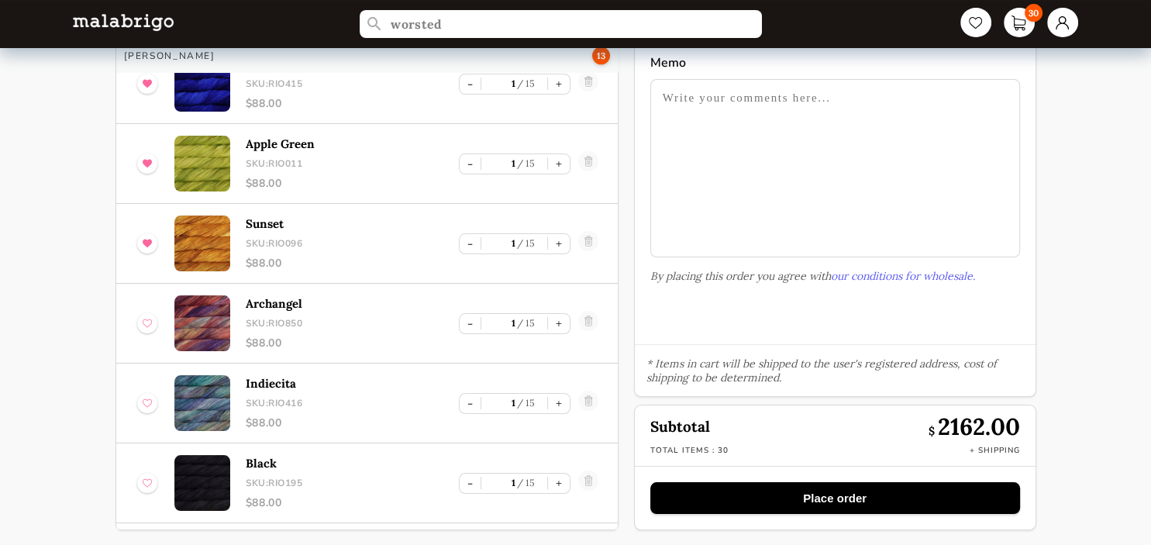
scroll to position [1563, 0]
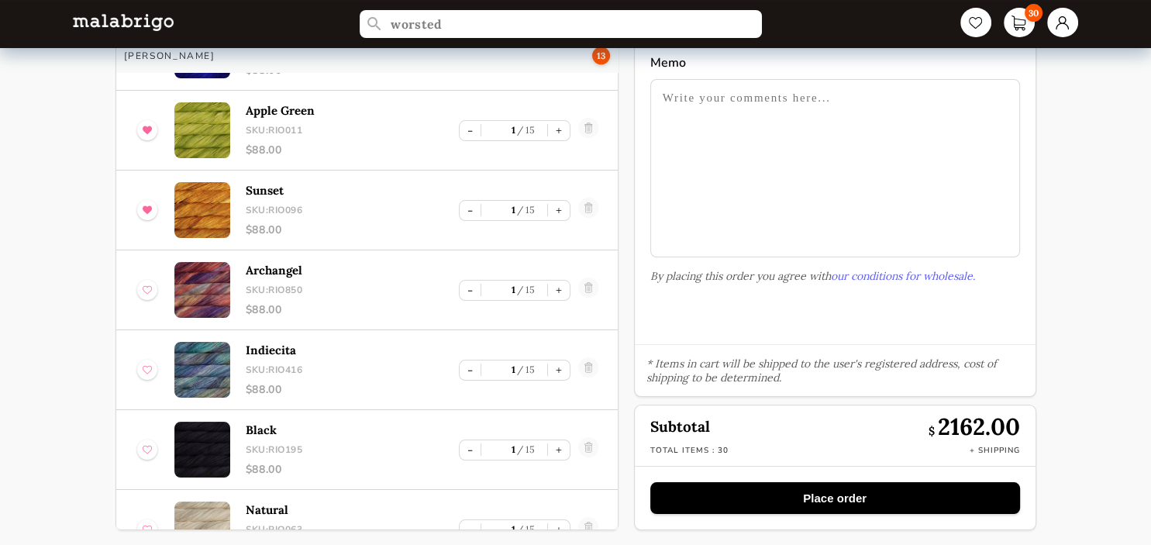
click at [148, 284] on img at bounding box center [147, 290] width 9 height 20
click at [139, 370] on div at bounding box center [147, 370] width 20 height 20
click at [146, 441] on img at bounding box center [147, 449] width 9 height 20
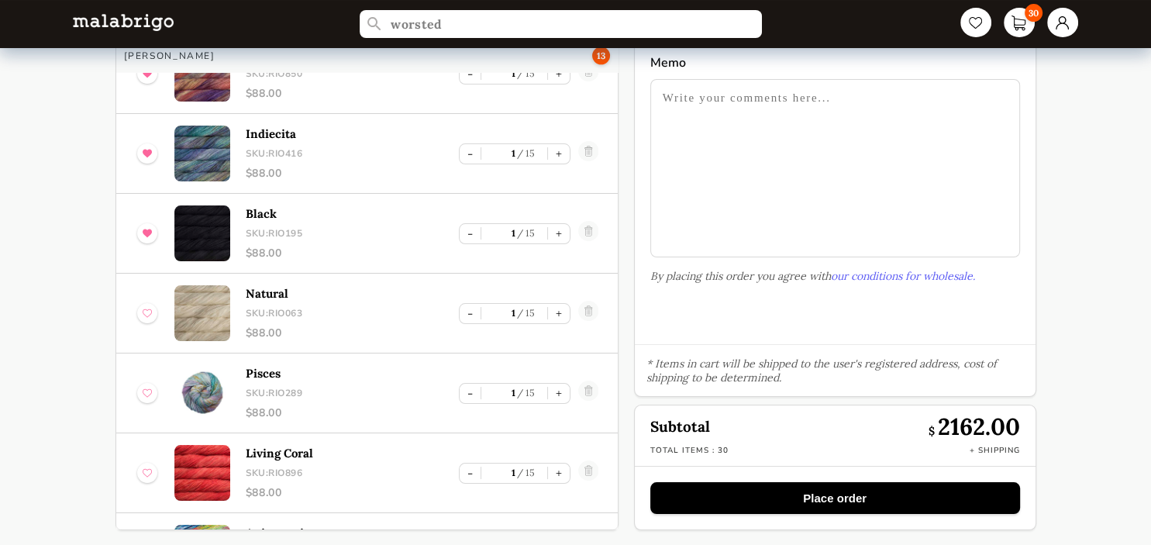
scroll to position [1815, 0]
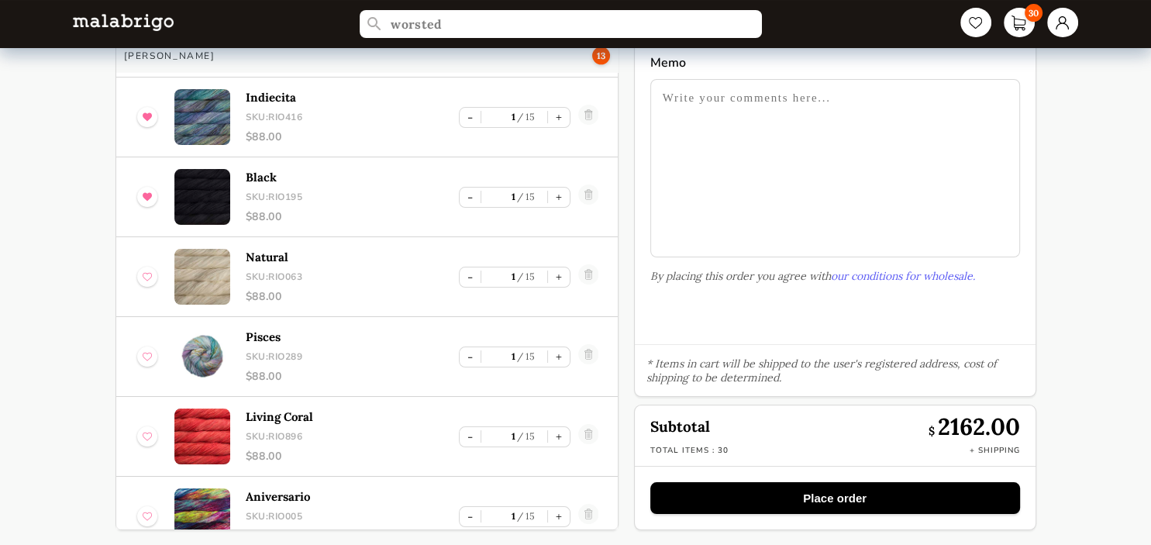
click at [150, 274] on img at bounding box center [147, 277] width 9 height 20
click at [146, 360] on img at bounding box center [147, 356] width 9 height 20
click at [149, 432] on img at bounding box center [147, 436] width 9 height 20
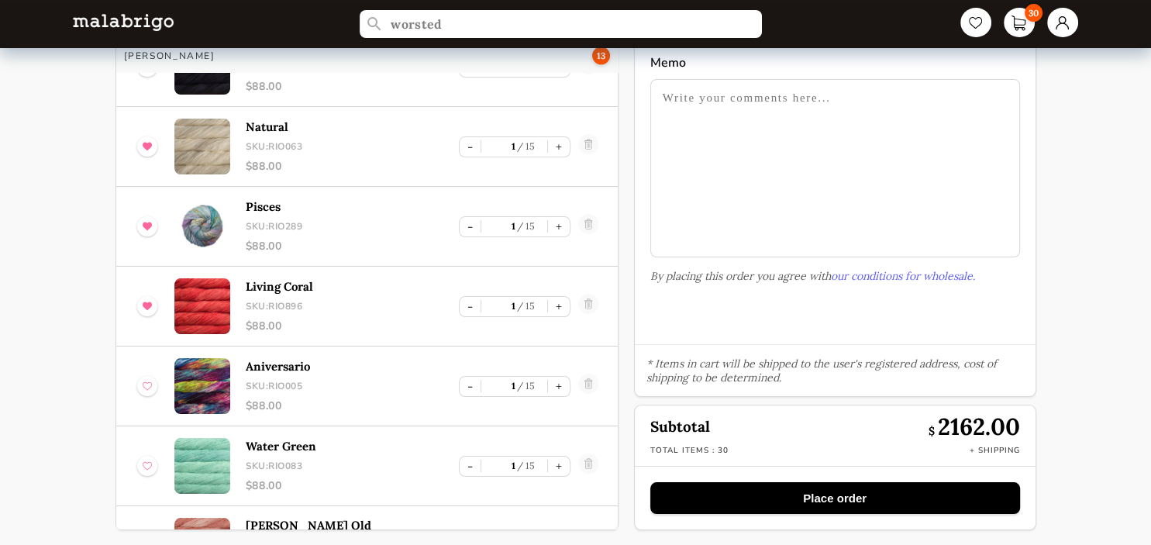
scroll to position [1997, 0]
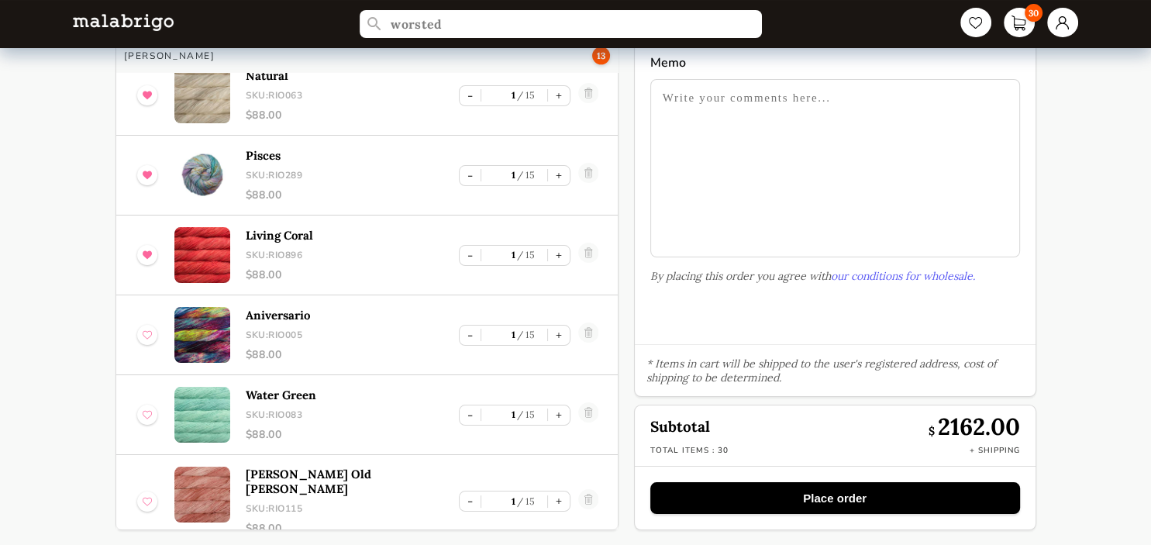
click at [153, 325] on div at bounding box center [147, 335] width 20 height 20
click at [144, 411] on img at bounding box center [147, 414] width 9 height 20
click at [142, 496] on div at bounding box center [147, 501] width 20 height 20
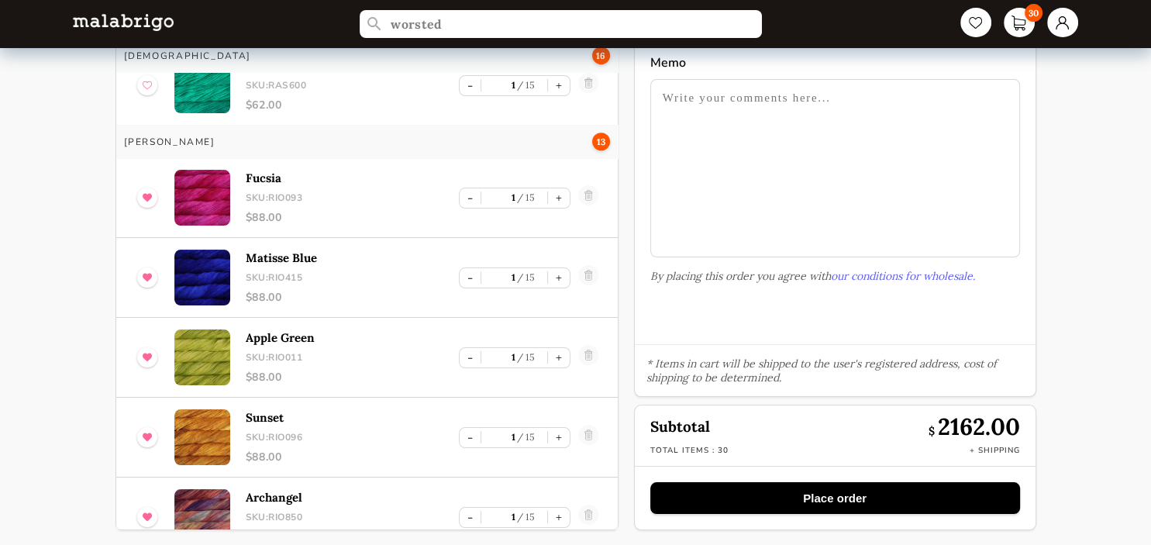
scroll to position [1329, 0]
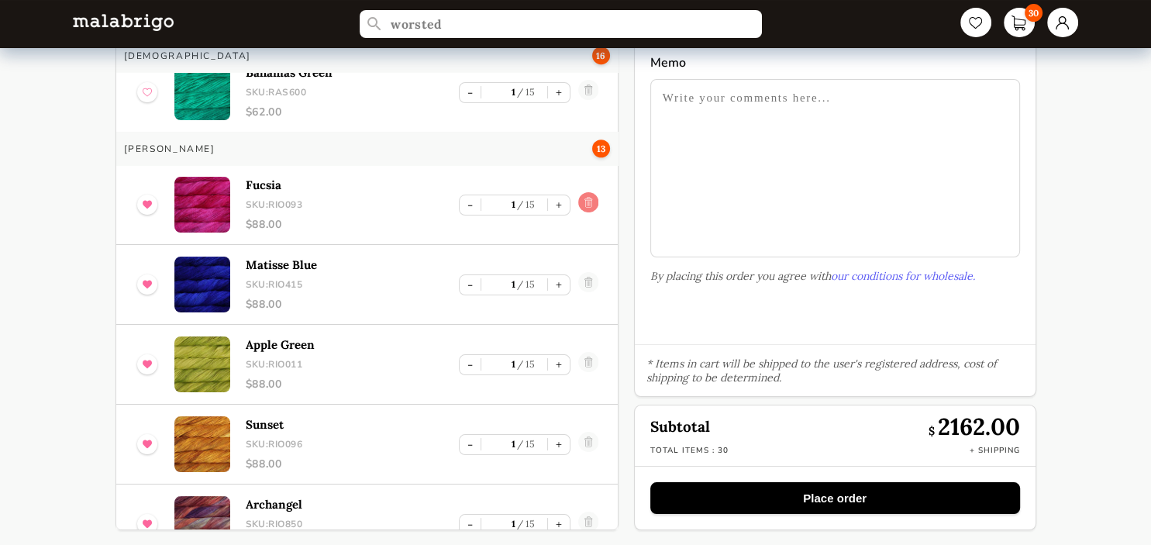
click at [590, 204] on link at bounding box center [588, 204] width 20 height 25
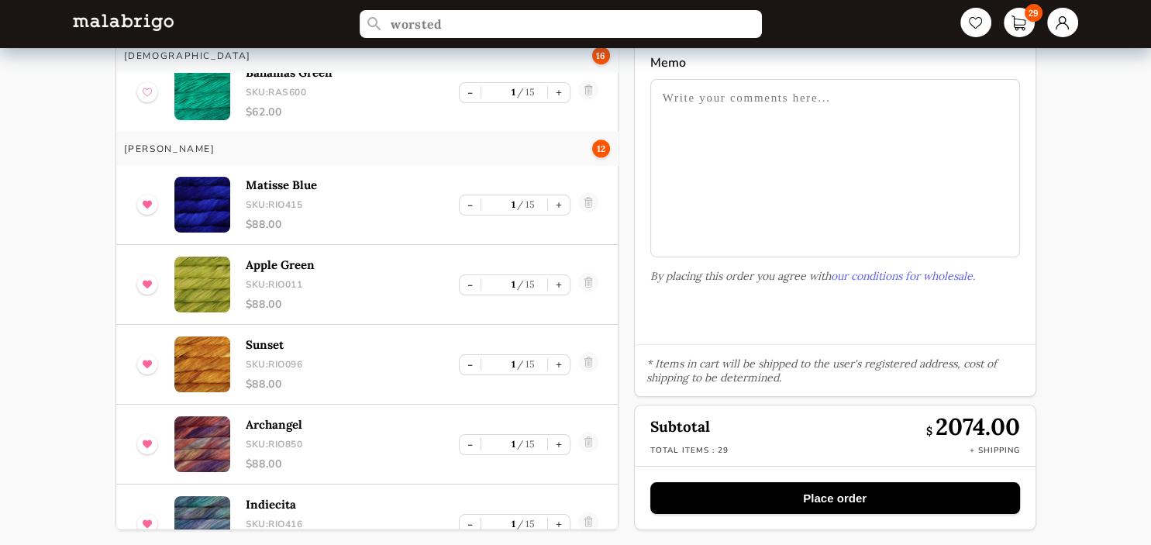
click at [590, 204] on link at bounding box center [588, 204] width 20 height 25
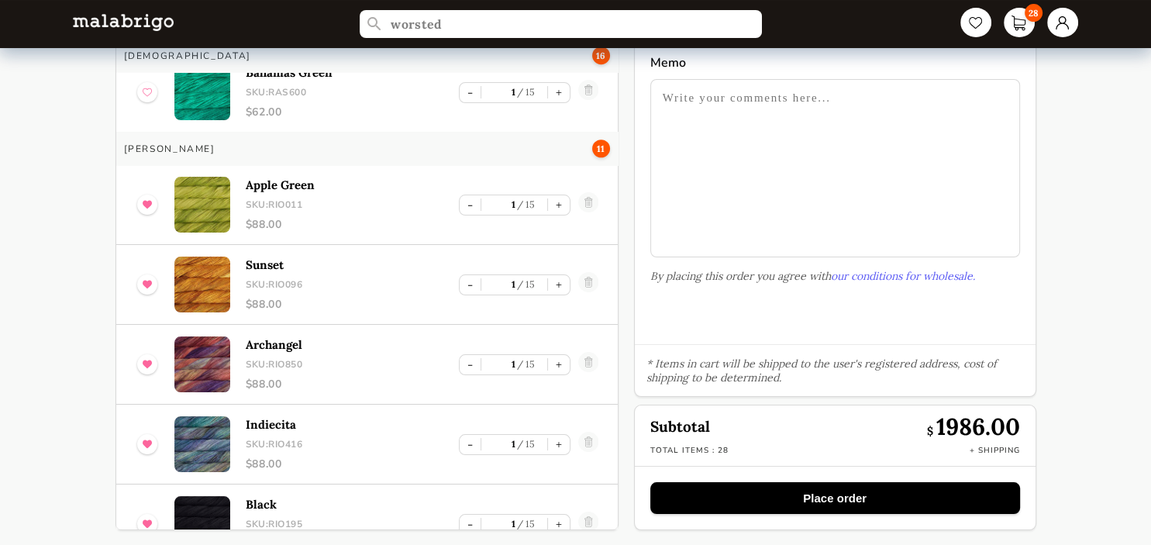
click at [590, 204] on link at bounding box center [588, 204] width 20 height 25
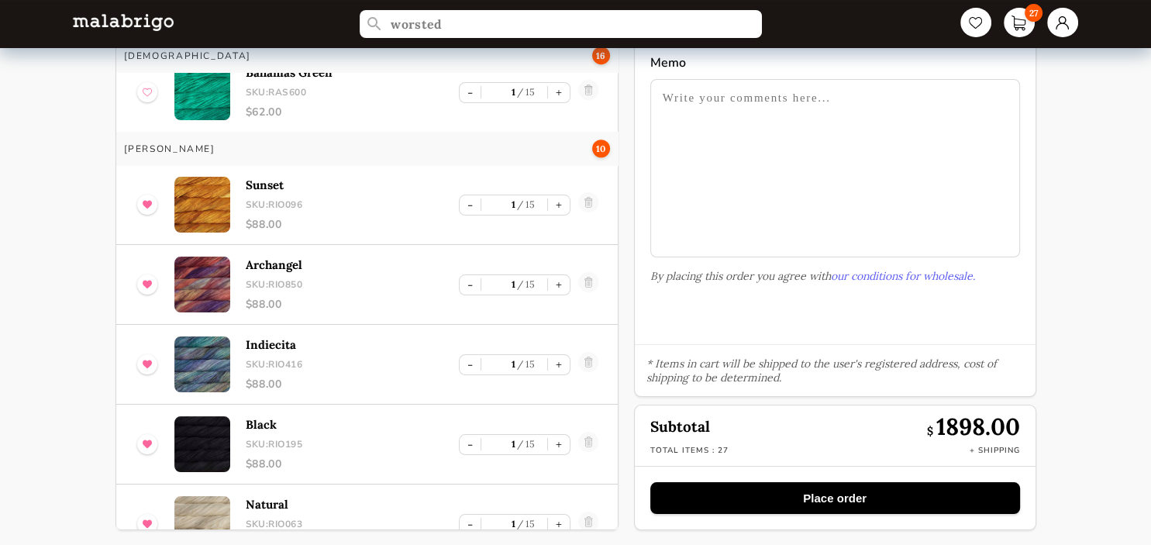
click at [590, 204] on link at bounding box center [588, 204] width 20 height 25
click at [590, 272] on link at bounding box center [588, 284] width 20 height 25
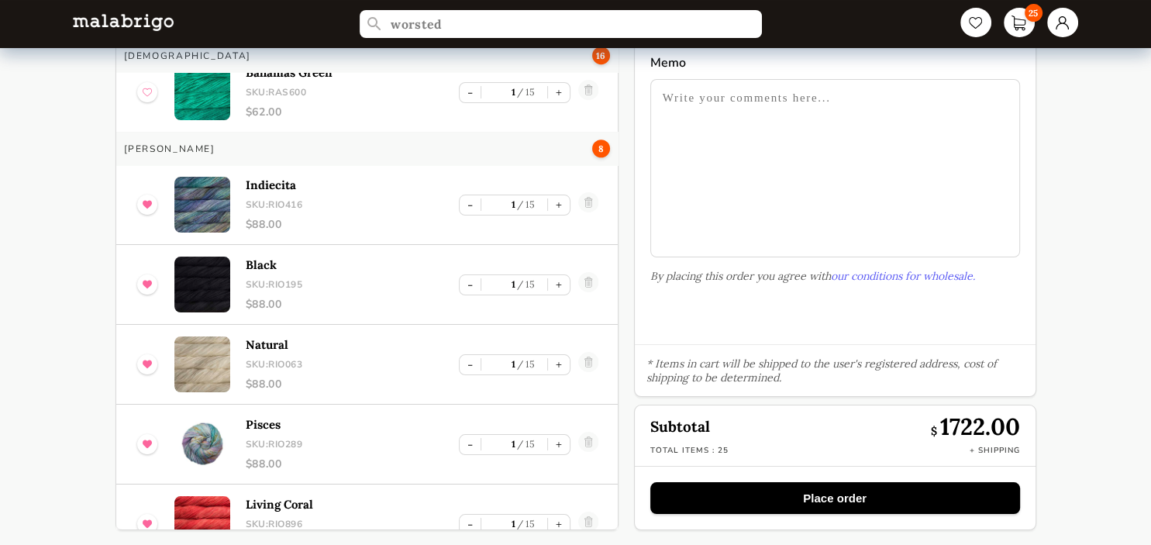
click at [590, 204] on link at bounding box center [588, 204] width 20 height 25
click at [590, 272] on link at bounding box center [588, 284] width 20 height 25
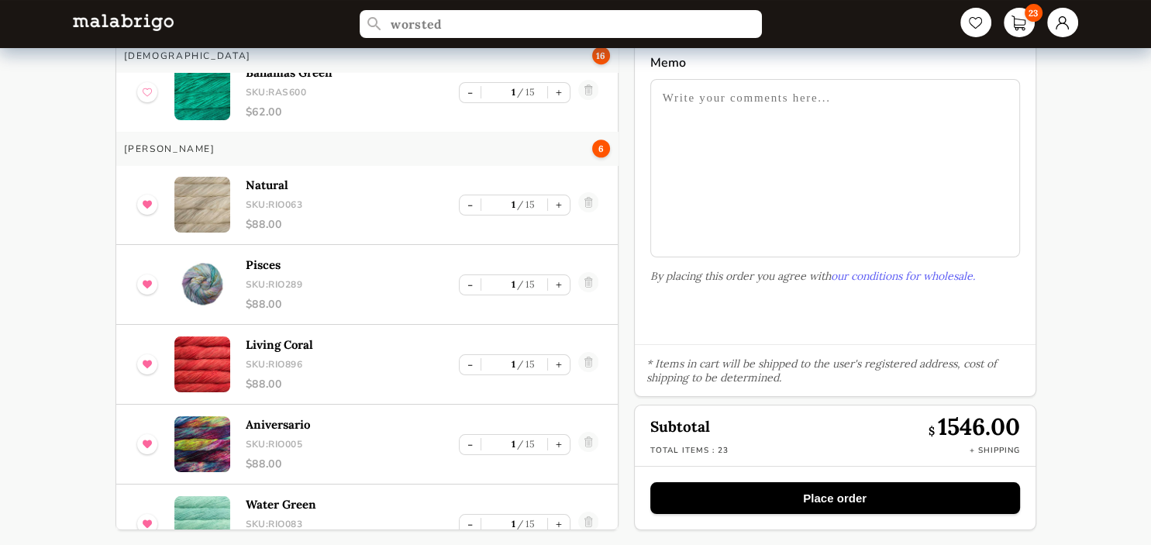
click at [590, 204] on link at bounding box center [588, 204] width 20 height 25
click at [590, 272] on link at bounding box center [588, 284] width 20 height 25
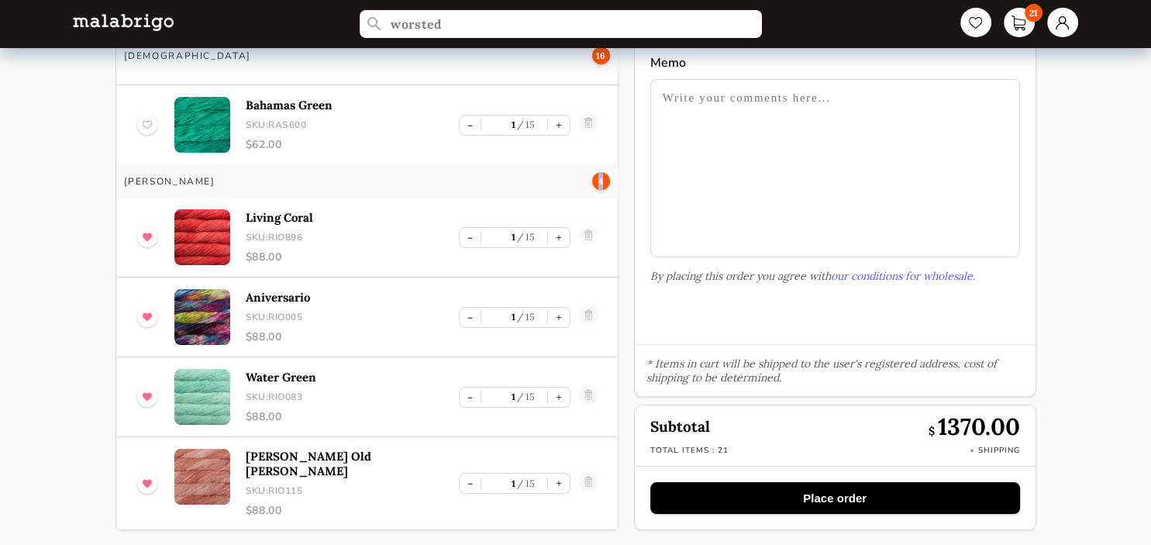
scroll to position [1280, 0]
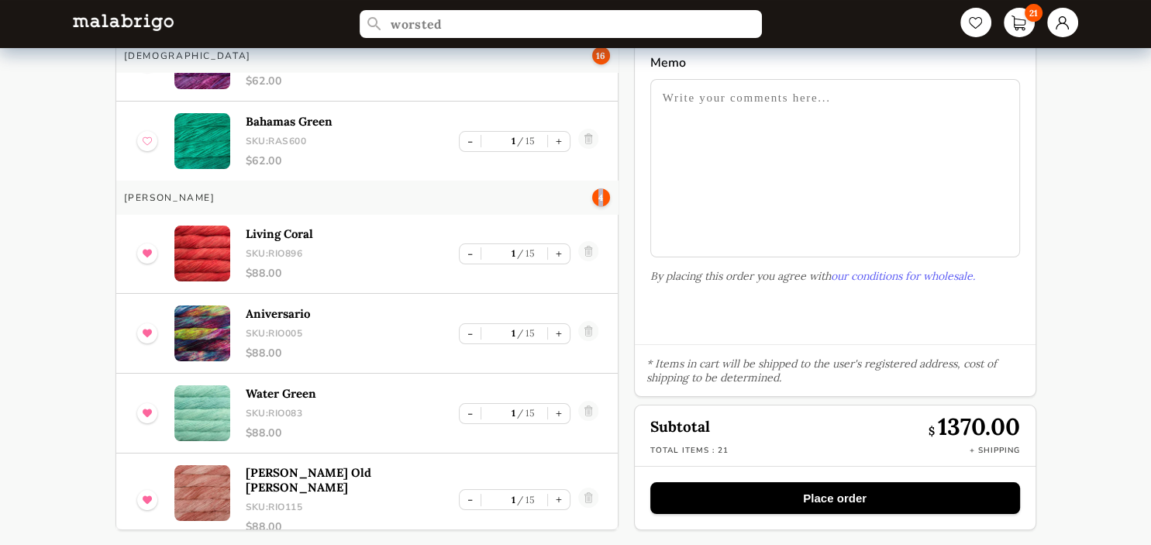
click at [590, 204] on div "[PERSON_NAME] 4" at bounding box center [366, 197] width 501 height 33
click at [595, 245] on link at bounding box center [588, 253] width 20 height 25
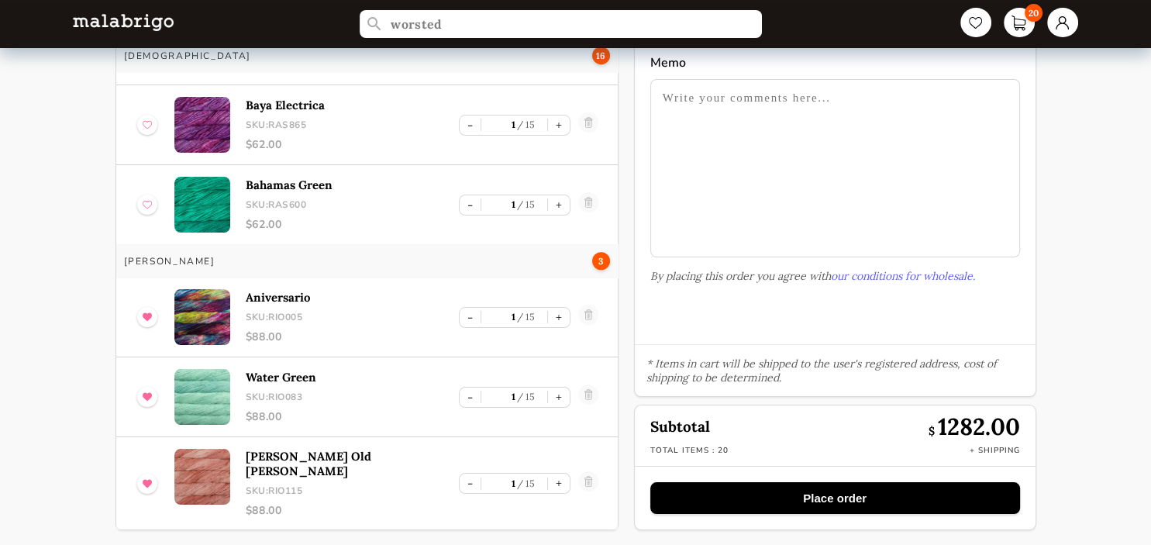
scroll to position [1200, 0]
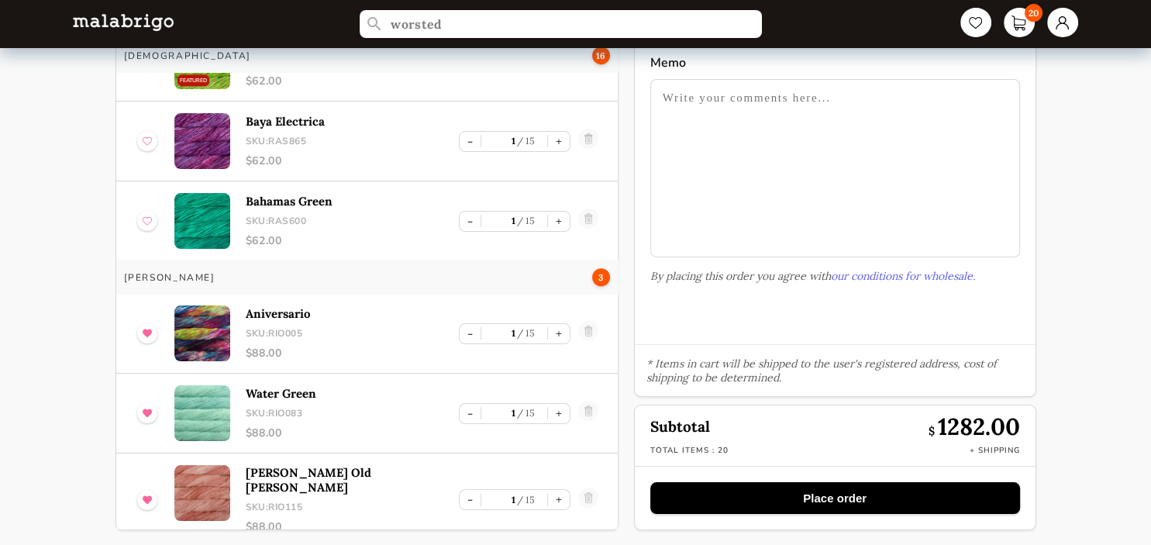
click at [588, 250] on article "Bahamas Green SKU: RAS600 $ 62.00 - 1 15 +" at bounding box center [366, 220] width 501 height 79
click at [593, 332] on link at bounding box center [588, 333] width 20 height 25
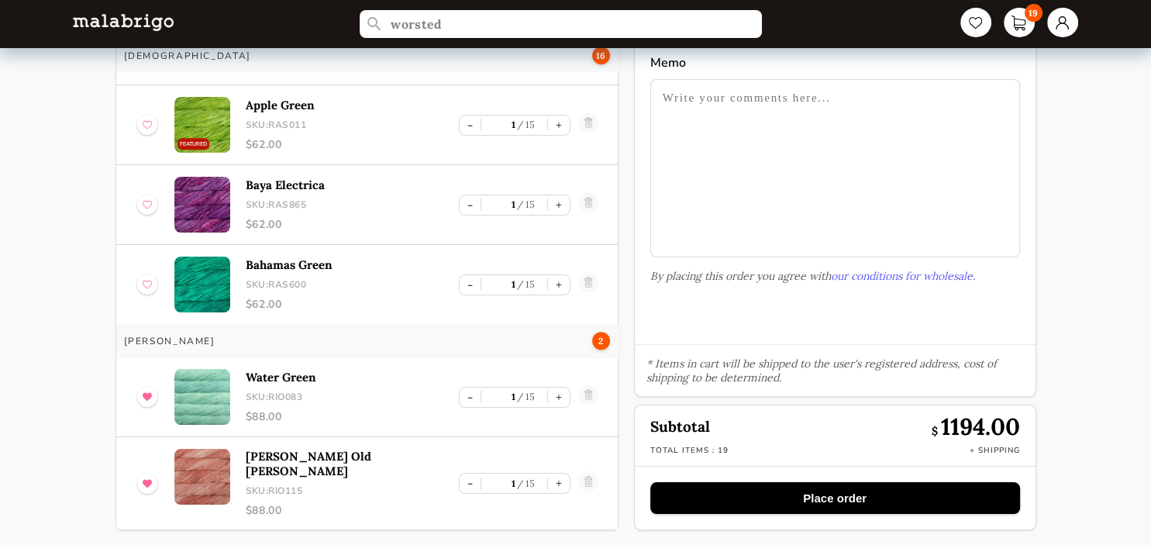
scroll to position [1120, 0]
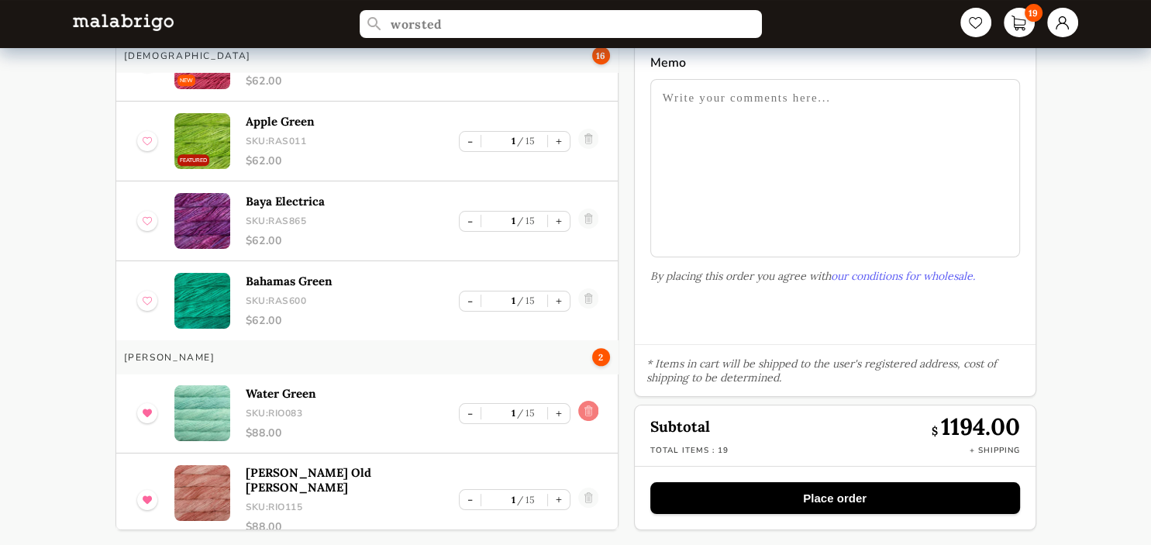
click at [584, 408] on link at bounding box center [588, 413] width 20 height 25
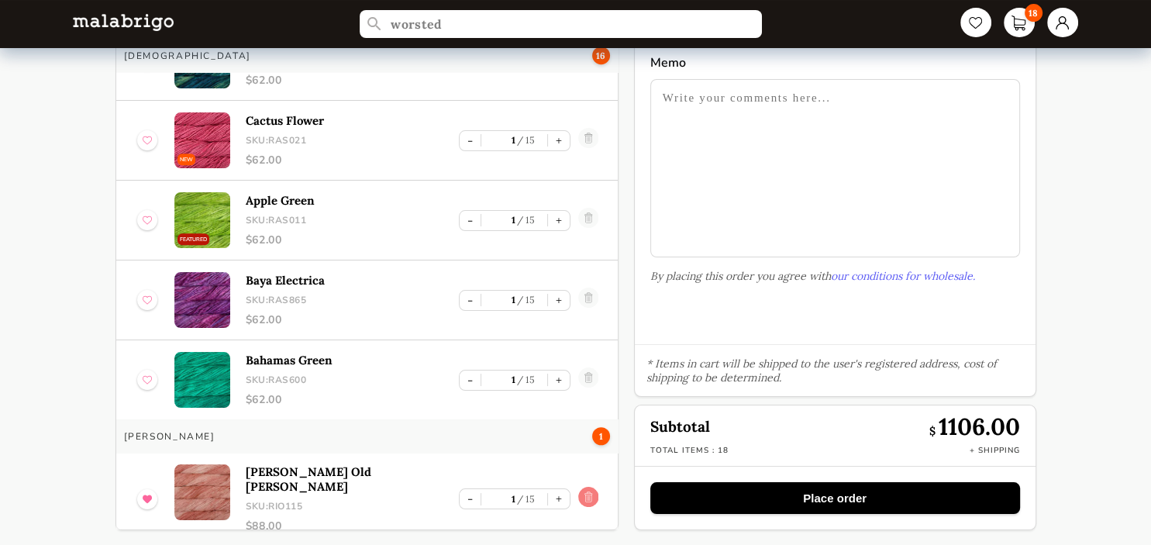
click at [590, 489] on link at bounding box center [588, 499] width 20 height 25
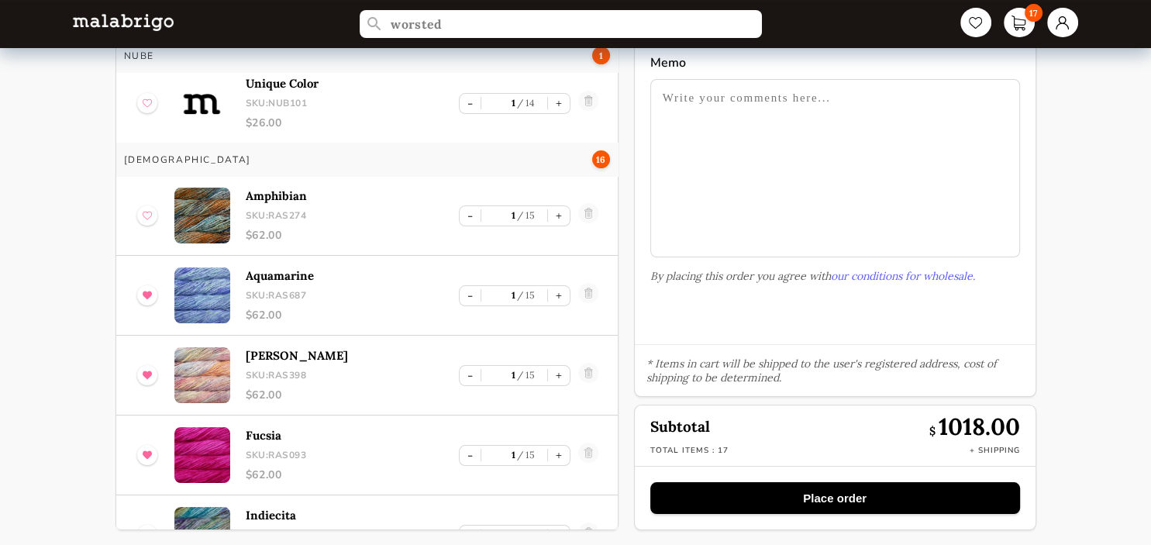
scroll to position [0, 0]
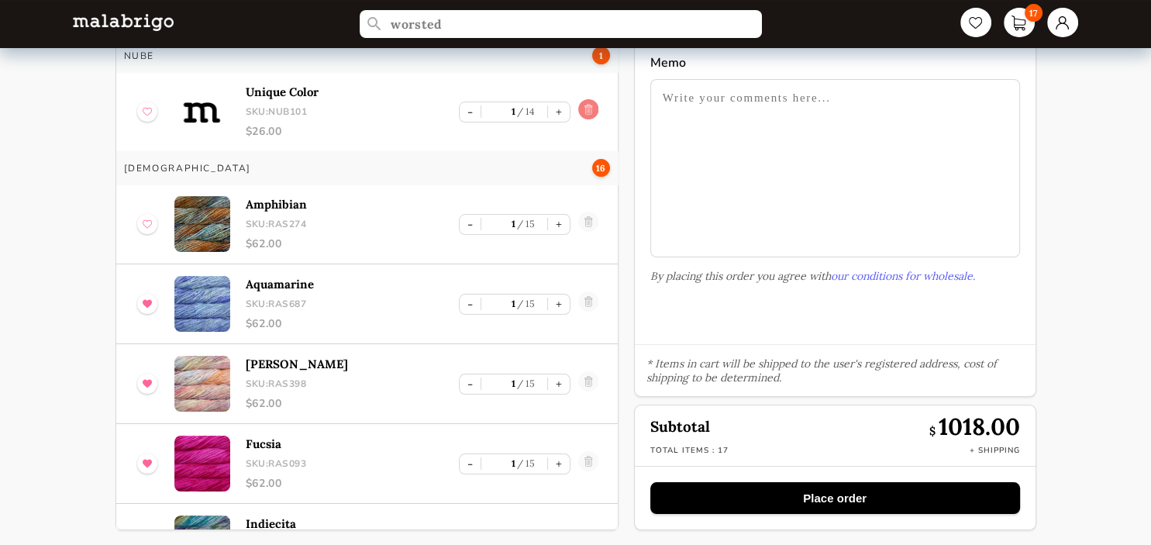
click at [593, 109] on link at bounding box center [588, 111] width 20 height 25
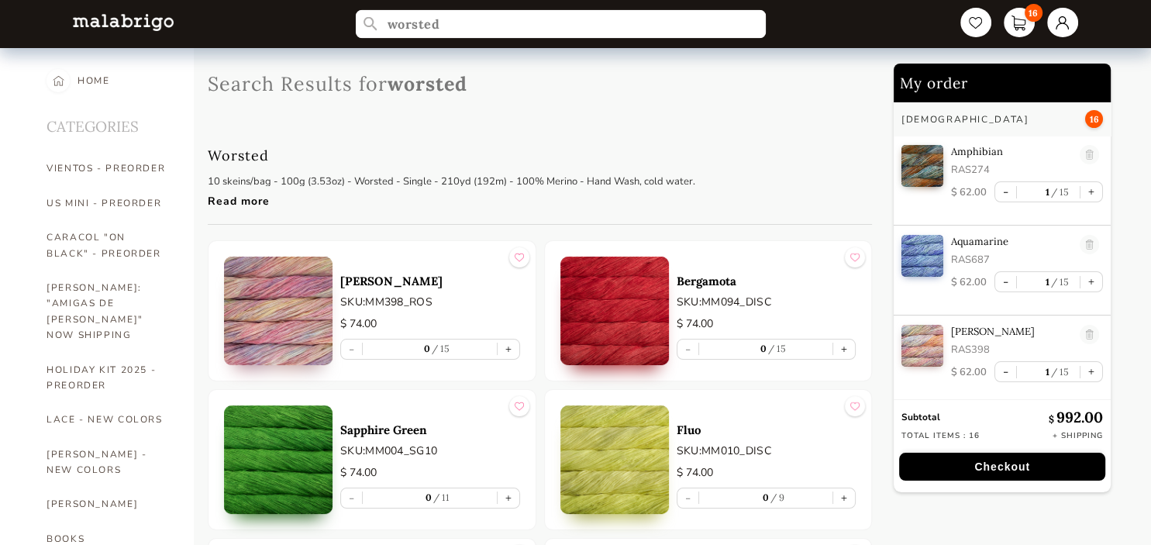
drag, startPoint x: 451, startPoint y: 26, endPoint x: 271, endPoint y: 15, distance: 180.1
click at [356, 15] on input "worsted" at bounding box center [561, 24] width 410 height 29
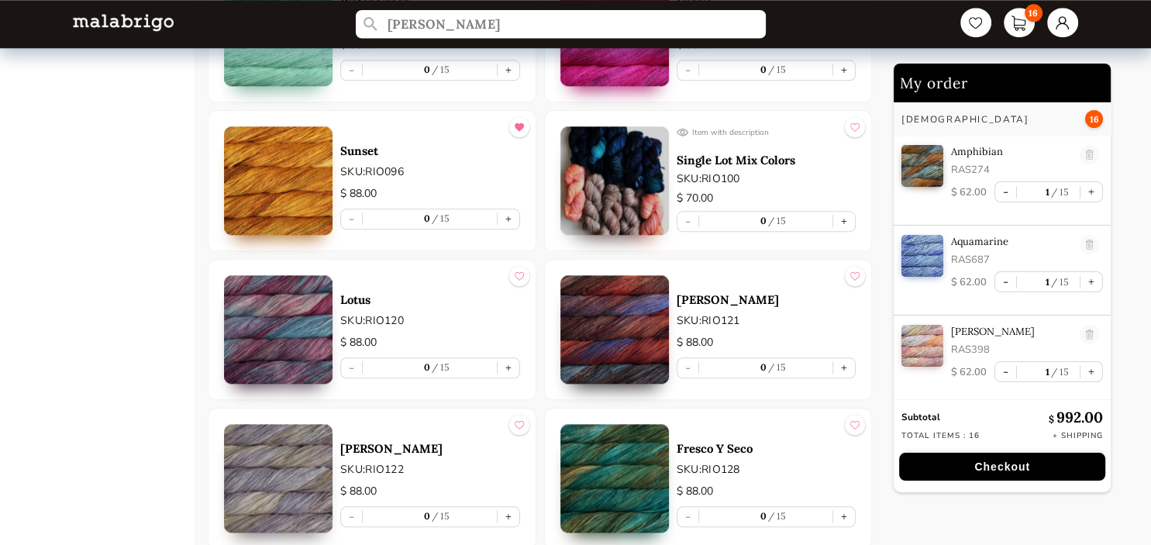
scroll to position [1605, 0]
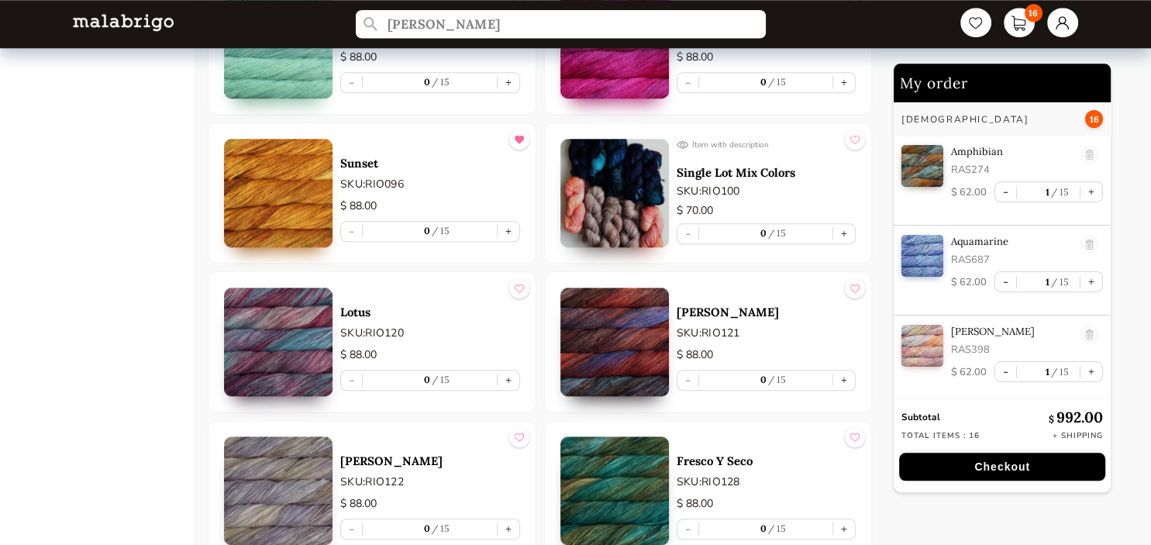
type input "[PERSON_NAME]"
click at [621, 193] on img at bounding box center [614, 193] width 108 height 108
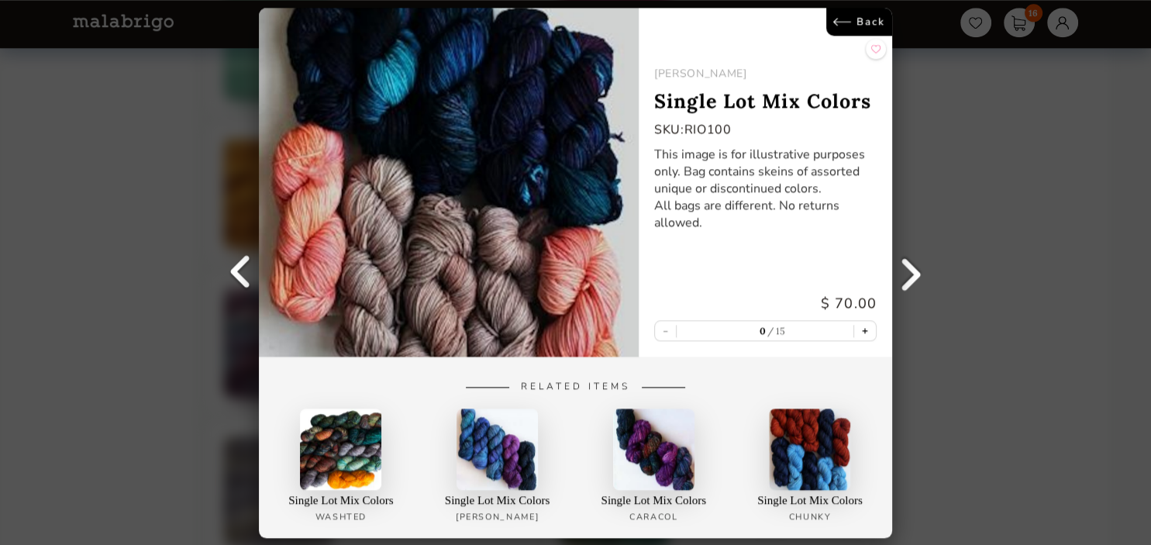
click at [870, 334] on button "+" at bounding box center [865, 330] width 22 height 19
type input "1"
click at [864, 331] on button "+" at bounding box center [865, 330] width 22 height 19
type input "2"
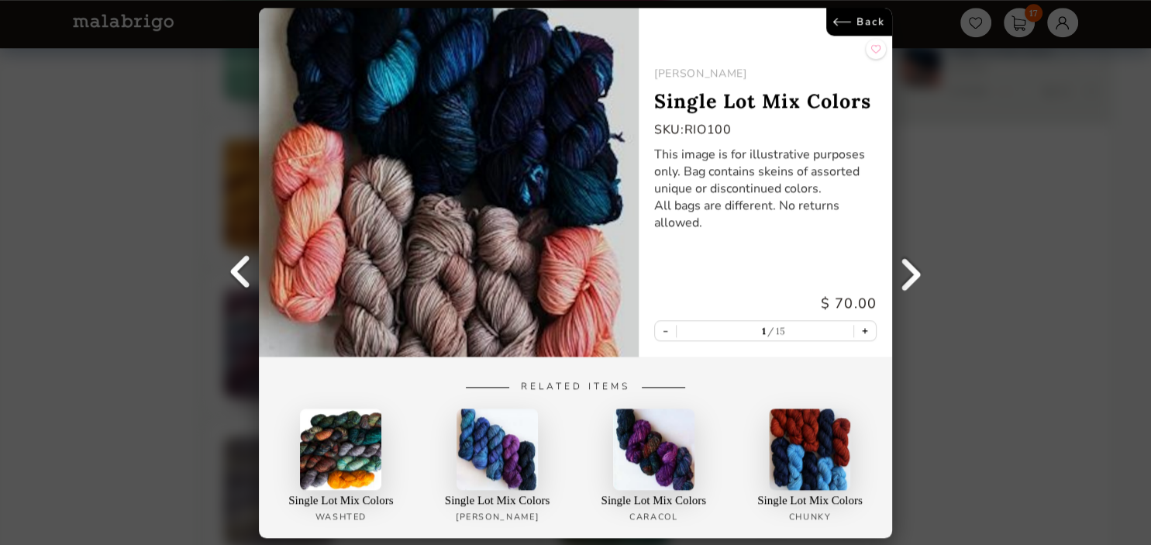
type input "2"
click at [949, 174] on div "Back [PERSON_NAME] Single Lot Mix Colors SKU: RIO100 This image is for illustra…" at bounding box center [575, 272] width 1151 height 545
click at [860, 17] on link "Back" at bounding box center [859, 22] width 66 height 28
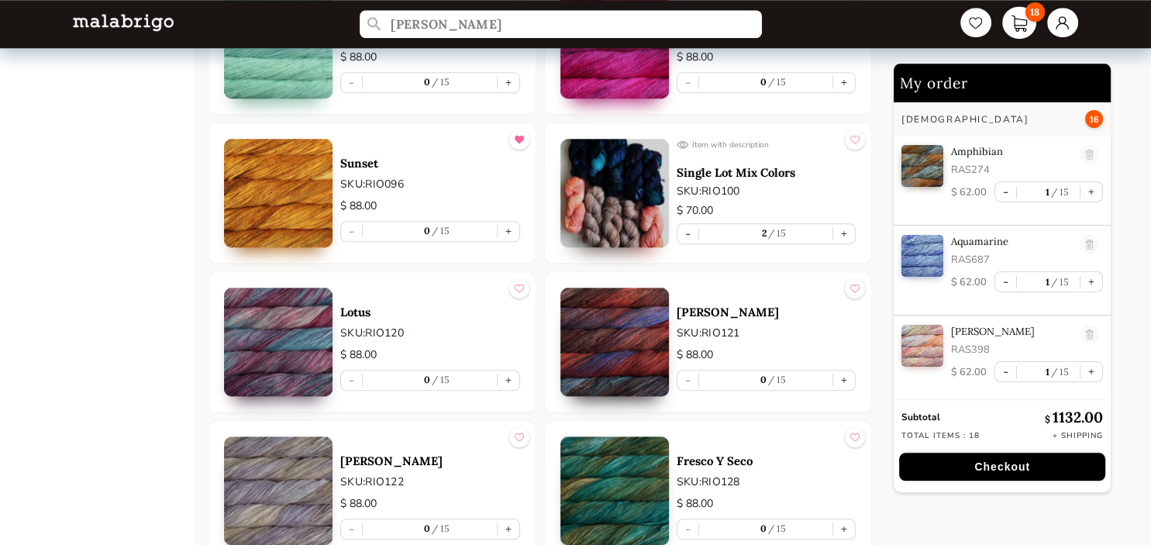
click at [1013, 24] on link "18" at bounding box center [1019, 22] width 34 height 33
